Goal: Book appointment/travel/reservation

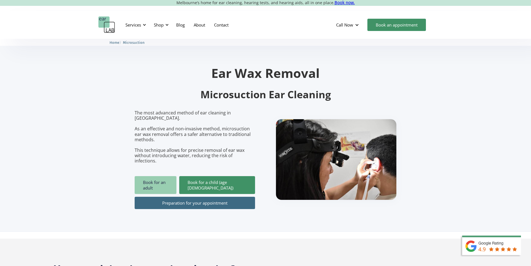
click at [162, 176] on link "Book for an adult" at bounding box center [156, 185] width 42 height 18
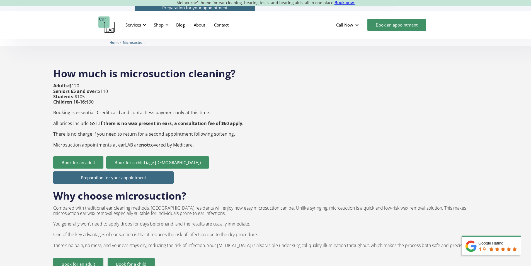
drag, startPoint x: 66, startPoint y: 70, endPoint x: 115, endPoint y: 106, distance: 61.4
click at [113, 105] on div "How much is microsuction cleaning? Adults: $120 Seniors 65 and over: $110 Stude…" at bounding box center [265, 208] width 425 height 295
click at [122, 120] on strong "If there is no wax present in ears, a consultation fee of $60 apply." at bounding box center [171, 123] width 144 height 6
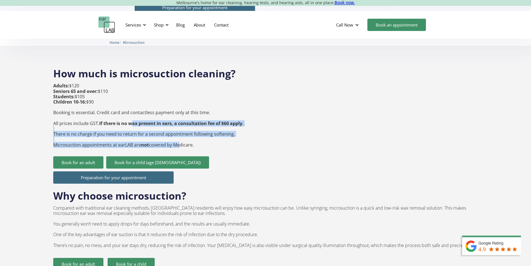
drag, startPoint x: 174, startPoint y: 135, endPoint x: 132, endPoint y: 114, distance: 46.9
click at [131, 114] on p "Adults: $120 Seniors 65 and over: $110 Students: $105 Children 10-16: $90 Booki…" at bounding box center [148, 115] width 190 height 64
click at [152, 123] on p "Adults: $120 Seniors 65 and over: $110 Students: $105 Children 10-16: $90 Booki…" at bounding box center [148, 115] width 190 height 64
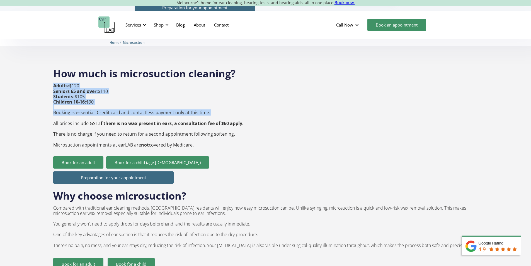
drag, startPoint x: 51, startPoint y: 101, endPoint x: 103, endPoint y: 106, distance: 52.7
click at [115, 120] on strong "If there is no wax present in ears, a consultation fee of $60 apply." at bounding box center [171, 123] width 144 height 6
drag, startPoint x: 91, startPoint y: 103, endPoint x: 200, endPoint y: 107, distance: 109.3
click at [200, 107] on p "Adults: $120 Seniors 65 and over: $110 Students: $105 Children 10-16: $90 Booki…" at bounding box center [148, 115] width 190 height 64
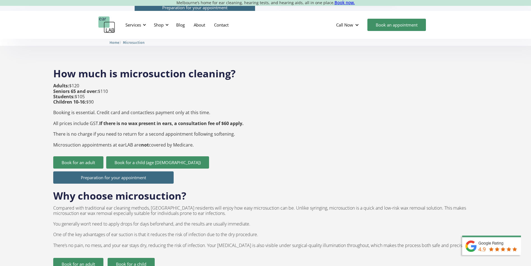
click at [89, 120] on p "Adults: $120 Seniors 65 and over: $110 Students: $105 Children 10-16: $90 Booki…" at bounding box center [148, 115] width 190 height 64
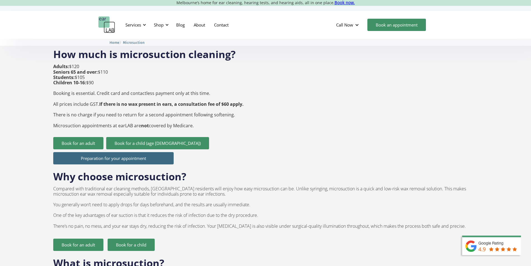
scroll to position [223, 0]
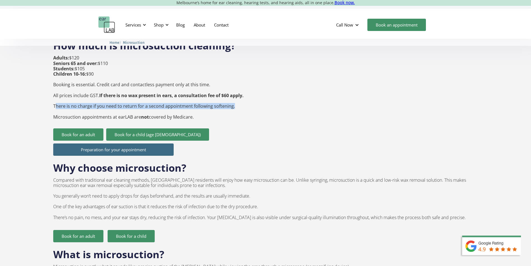
drag, startPoint x: 55, startPoint y: 96, endPoint x: 226, endPoint y: 97, distance: 170.6
click at [226, 97] on p "Adults: $120 Seniors 65 and over: $110 Students: $105 Children 10-16: $90 Booki…" at bounding box center [148, 87] width 190 height 64
click at [135, 112] on div "Adults: $120 Seniors 65 and over: $110 Students: $105 Children 10-16: $90 Booki…" at bounding box center [148, 91] width 190 height 73
click at [130, 107] on p "Adults: $120 Seniors 65 and over: $110 Students: $105 Children 10-16: $90 Booki…" at bounding box center [148, 87] width 190 height 64
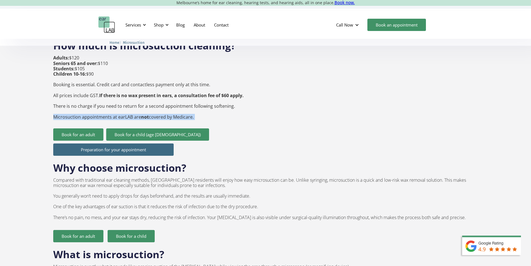
click at [130, 107] on p "Adults: $120 Seniors 65 and over: $110 Students: $105 Children 10-16: $90 Booki…" at bounding box center [148, 87] width 190 height 64
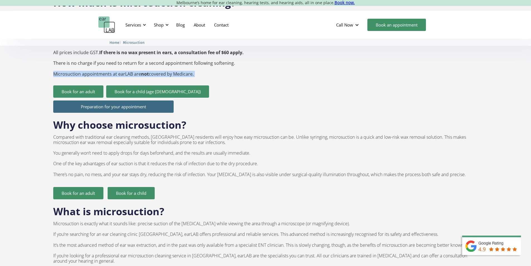
scroll to position [279, 0]
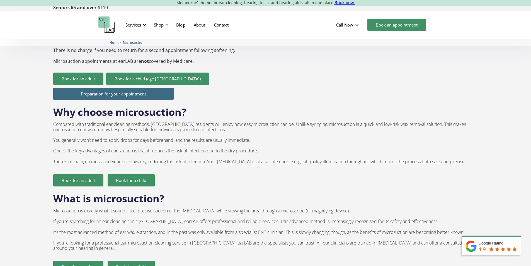
click at [72, 122] on p "Compared with traditional ear cleaning methods, [GEOGRAPHIC_DATA] residents wil…" at bounding box center [265, 143] width 425 height 43
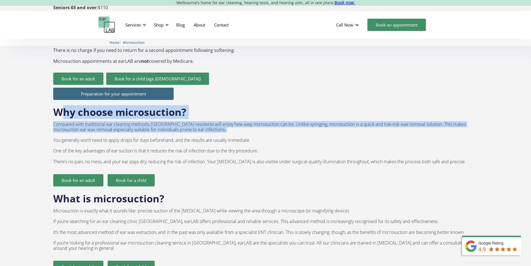
drag, startPoint x: 77, startPoint y: 110, endPoint x: 120, endPoint y: 125, distance: 44.8
click at [117, 124] on div "Why choose microsuction? Compared with traditional ear cleaning methods, [GEOGR…" at bounding box center [265, 143] width 425 height 86
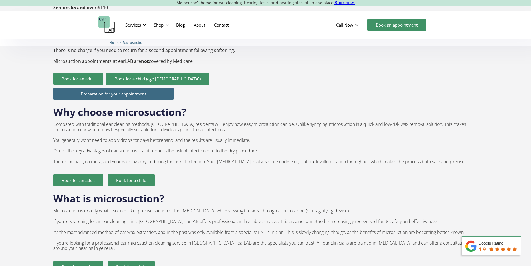
click at [166, 144] on p "Compared with traditional ear cleaning methods, [GEOGRAPHIC_DATA] residents wil…" at bounding box center [265, 143] width 425 height 43
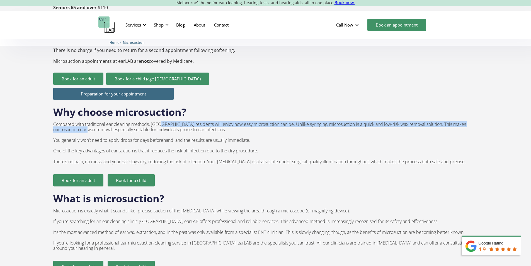
drag, startPoint x: 81, startPoint y: 118, endPoint x: 168, endPoint y: 112, distance: 87.5
click at [168, 122] on p "Compared with traditional ear cleaning methods, [GEOGRAPHIC_DATA] residents wil…" at bounding box center [265, 143] width 425 height 43
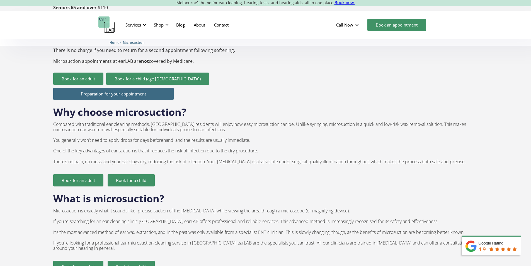
click at [167, 122] on p "Compared with traditional ear cleaning methods, [GEOGRAPHIC_DATA] residents wil…" at bounding box center [265, 143] width 425 height 43
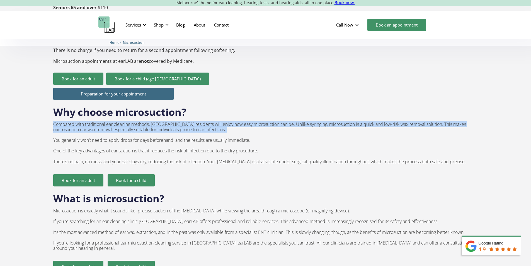
click at [167, 122] on p "Compared with traditional ear cleaning methods, [GEOGRAPHIC_DATA] residents wil…" at bounding box center [265, 143] width 425 height 43
click at [165, 126] on p "Compared with traditional ear cleaning methods, [GEOGRAPHIC_DATA] residents wil…" at bounding box center [265, 143] width 425 height 43
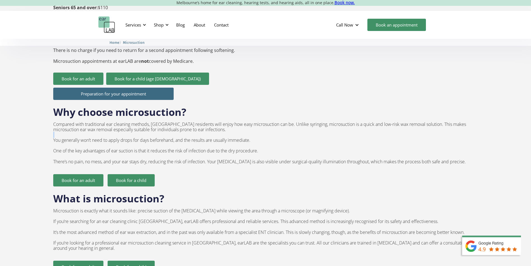
click at [165, 126] on p "Compared with traditional ear cleaning methods, [GEOGRAPHIC_DATA] residents wil…" at bounding box center [265, 143] width 425 height 43
click at [165, 130] on p "Compared with traditional ear cleaning methods, [GEOGRAPHIC_DATA] residents wil…" at bounding box center [265, 143] width 425 height 43
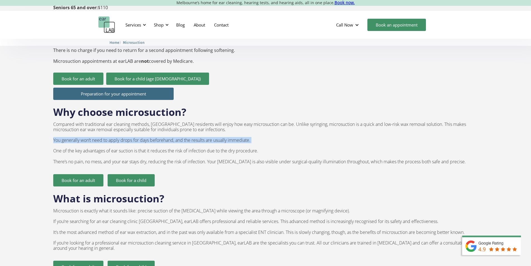
click at [165, 130] on p "Compared with traditional ear cleaning methods, [GEOGRAPHIC_DATA] residents wil…" at bounding box center [265, 143] width 425 height 43
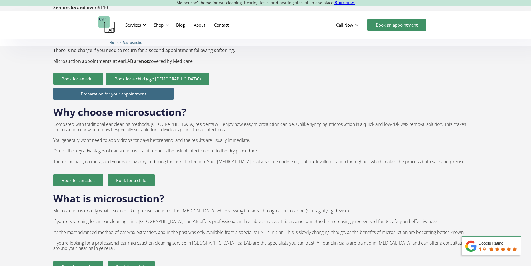
click at [157, 151] on p "Compared with traditional ear cleaning methods, [GEOGRAPHIC_DATA] residents wil…" at bounding box center [265, 143] width 425 height 43
click at [151, 141] on p "Compared with traditional ear cleaning methods, [GEOGRAPHIC_DATA] residents wil…" at bounding box center [265, 143] width 425 height 43
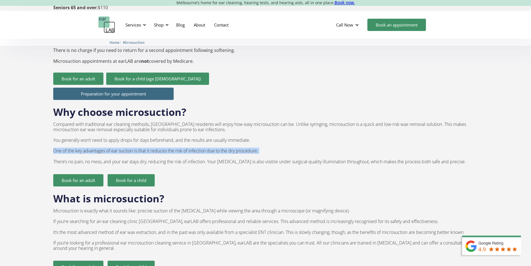
click at [151, 141] on p "Compared with traditional ear cleaning methods, [GEOGRAPHIC_DATA] residents wil…" at bounding box center [265, 143] width 425 height 43
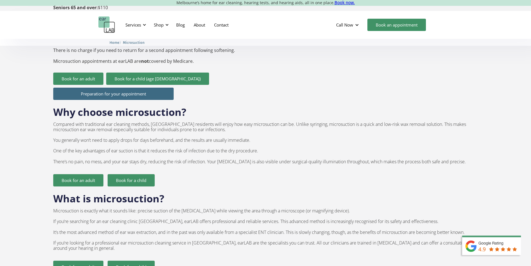
click at [148, 134] on p "Compared with traditional ear cleaning methods, [GEOGRAPHIC_DATA] residents wil…" at bounding box center [265, 143] width 425 height 43
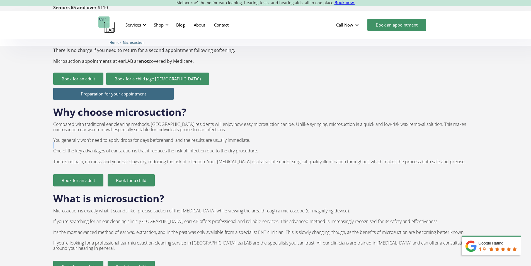
click at [148, 134] on p "Compared with traditional ear cleaning methods, [GEOGRAPHIC_DATA] residents wil…" at bounding box center [265, 143] width 425 height 43
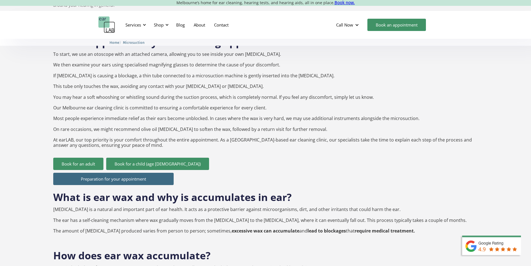
scroll to position [530, 0]
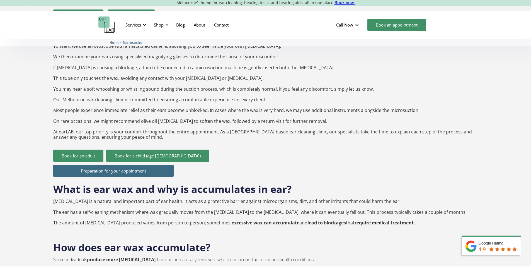
click at [115, 164] on link "Preparation for your appointment" at bounding box center [113, 170] width 120 height 12
